Goal: Browse casually

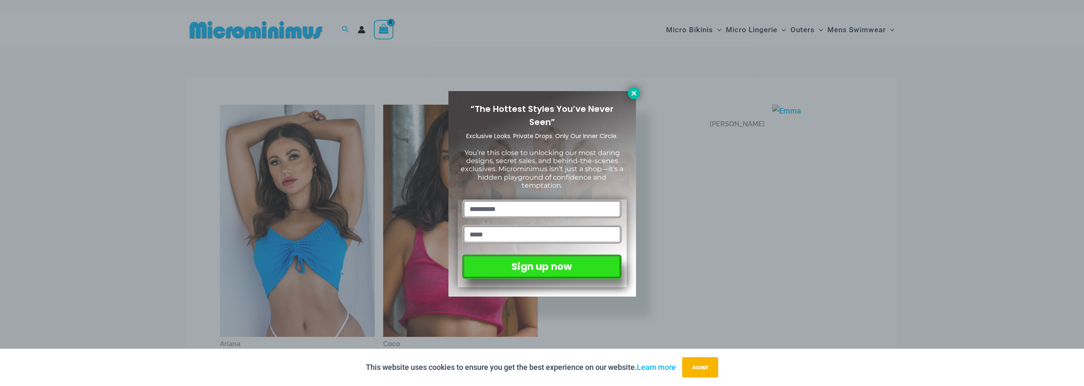
click at [632, 93] on icon at bounding box center [633, 93] width 5 height 5
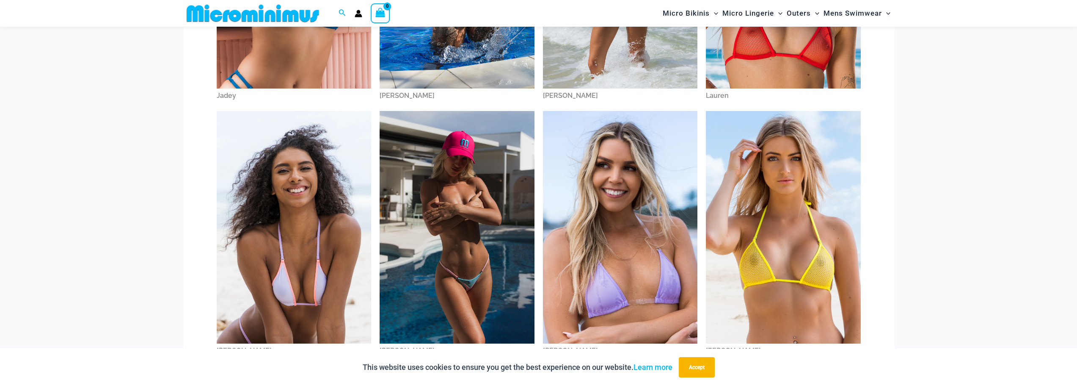
scroll to position [749, 0]
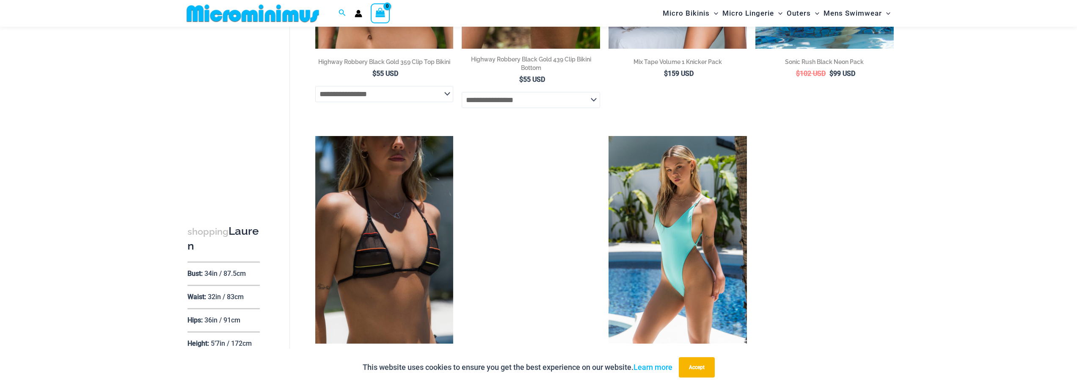
scroll to position [1855, 0]
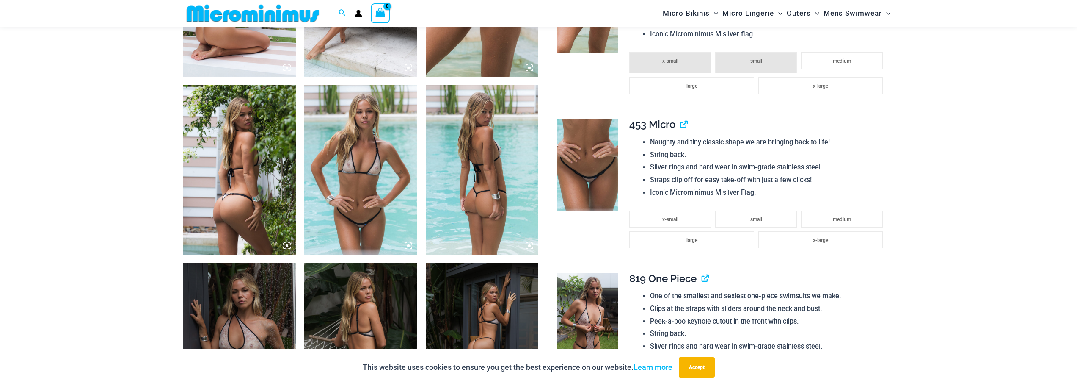
scroll to position [712, 0]
click at [528, 65] on icon at bounding box center [530, 67] width 8 height 8
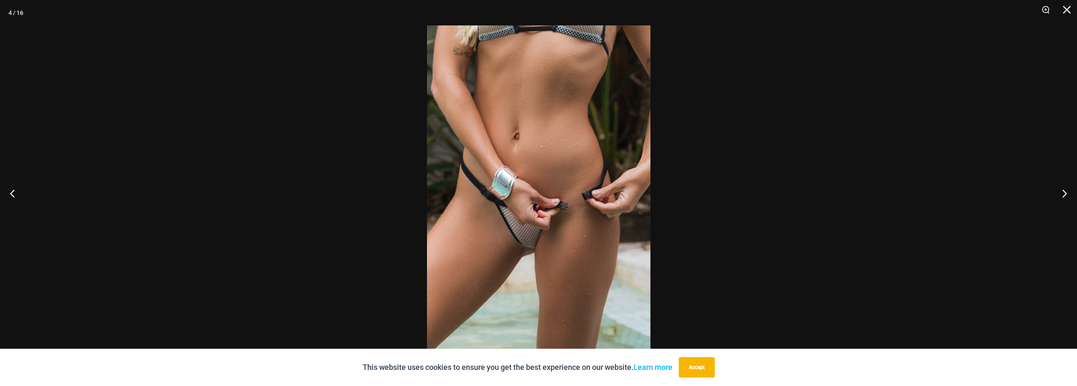
click at [533, 248] on img at bounding box center [538, 192] width 223 height 335
